Goal: Find specific page/section: Find specific page/section

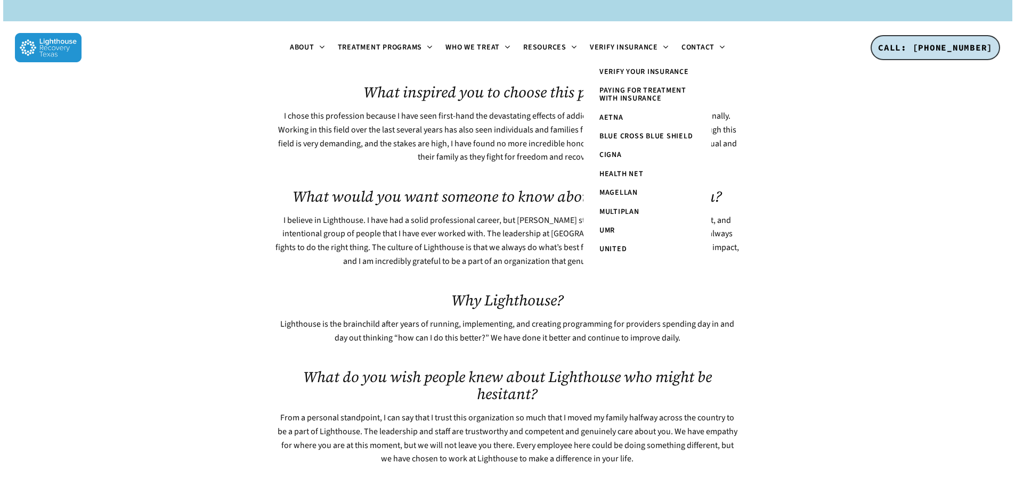
scroll to position [688, 0]
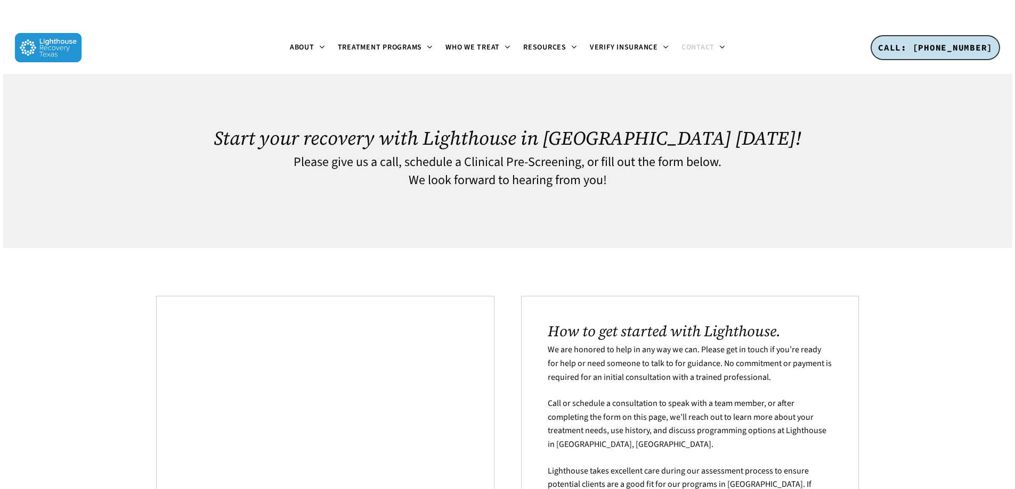
scroll to position [576, 0]
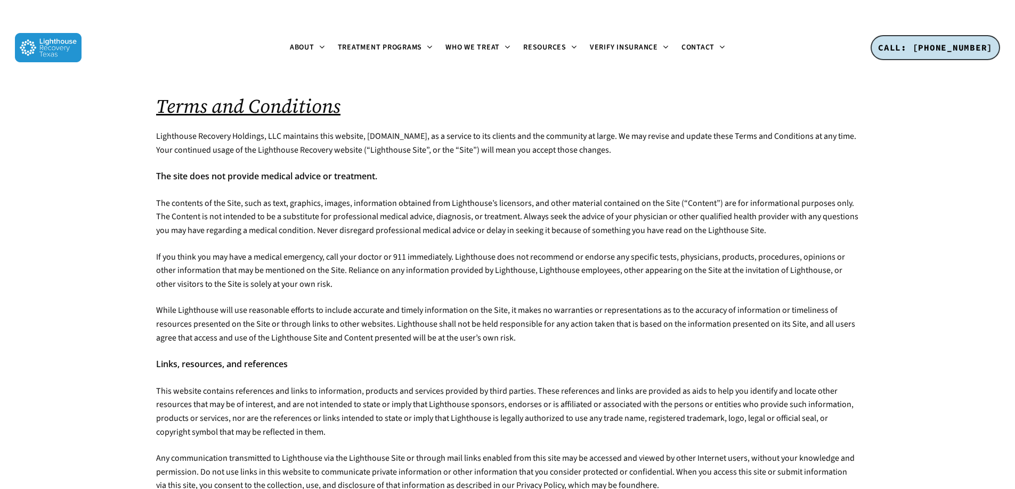
scroll to position [322, 0]
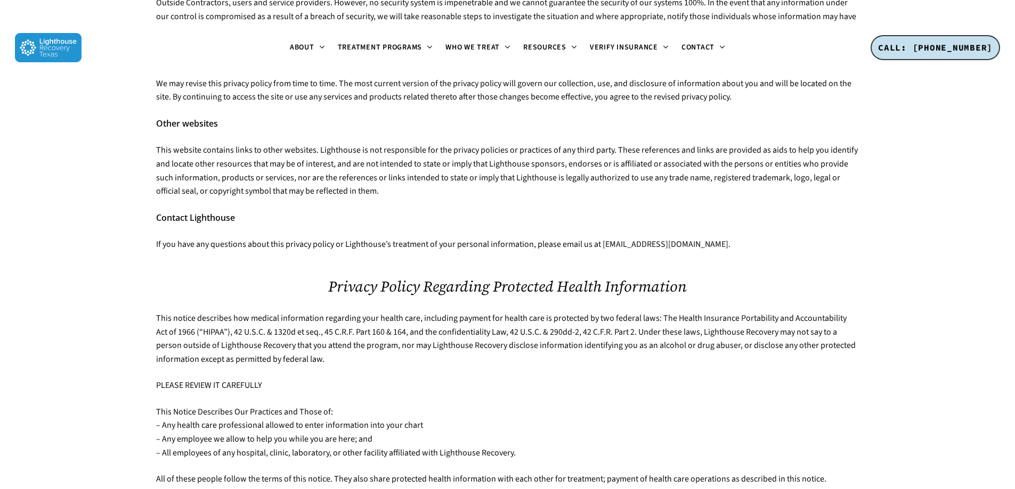
scroll to position [2138, 0]
